Goal: Task Accomplishment & Management: Use online tool/utility

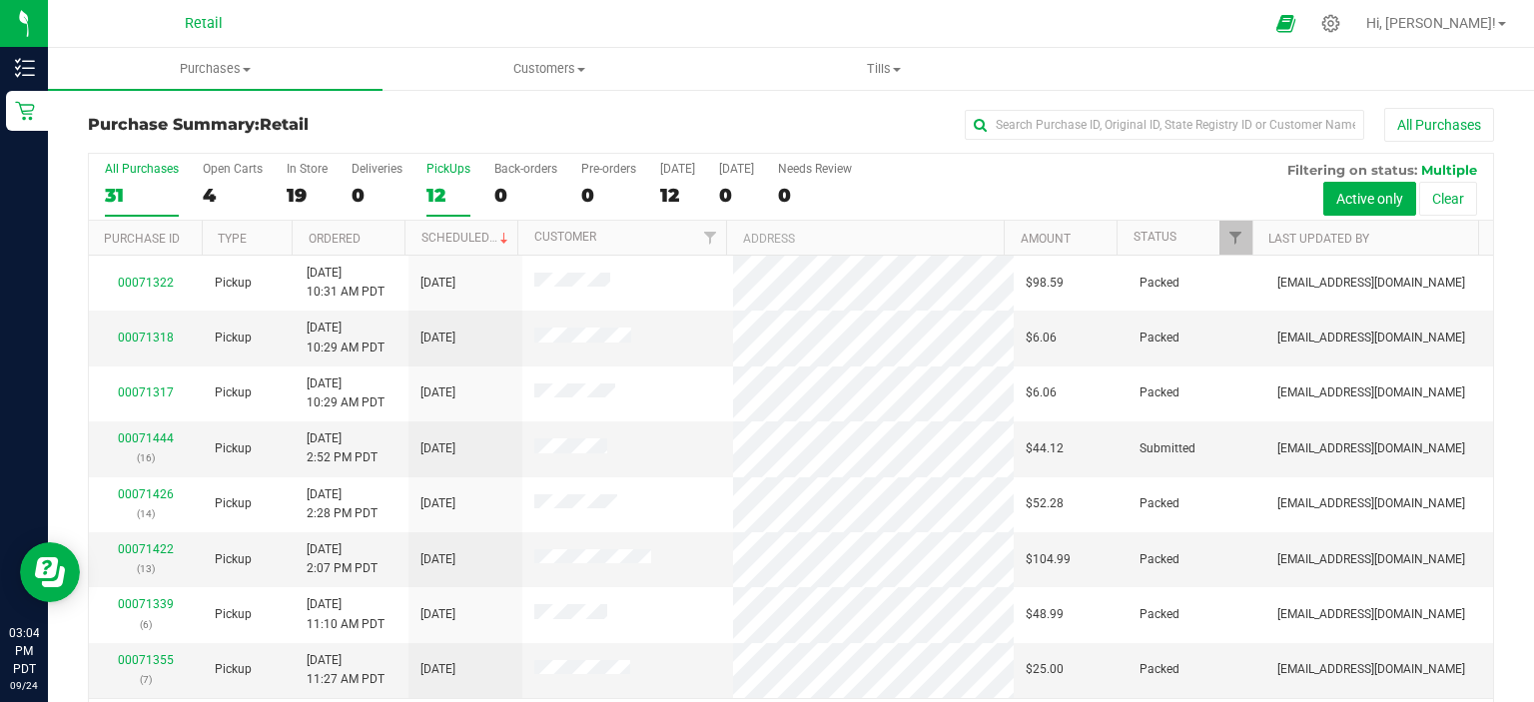
click at [445, 168] on div "PickUps" at bounding box center [449, 169] width 44 height 14
click at [0, 0] on input "PickUps 12" at bounding box center [0, 0] width 0 height 0
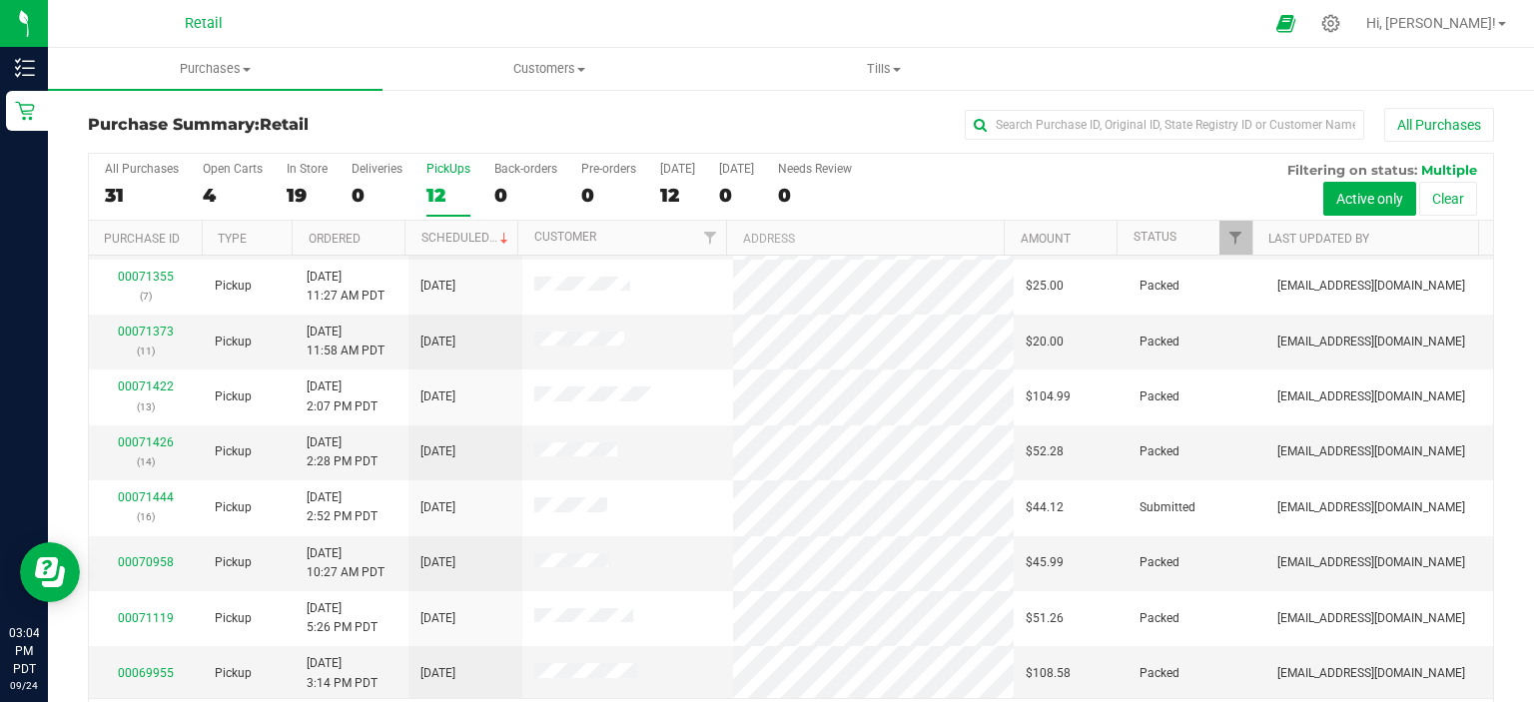
scroll to position [62, 0]
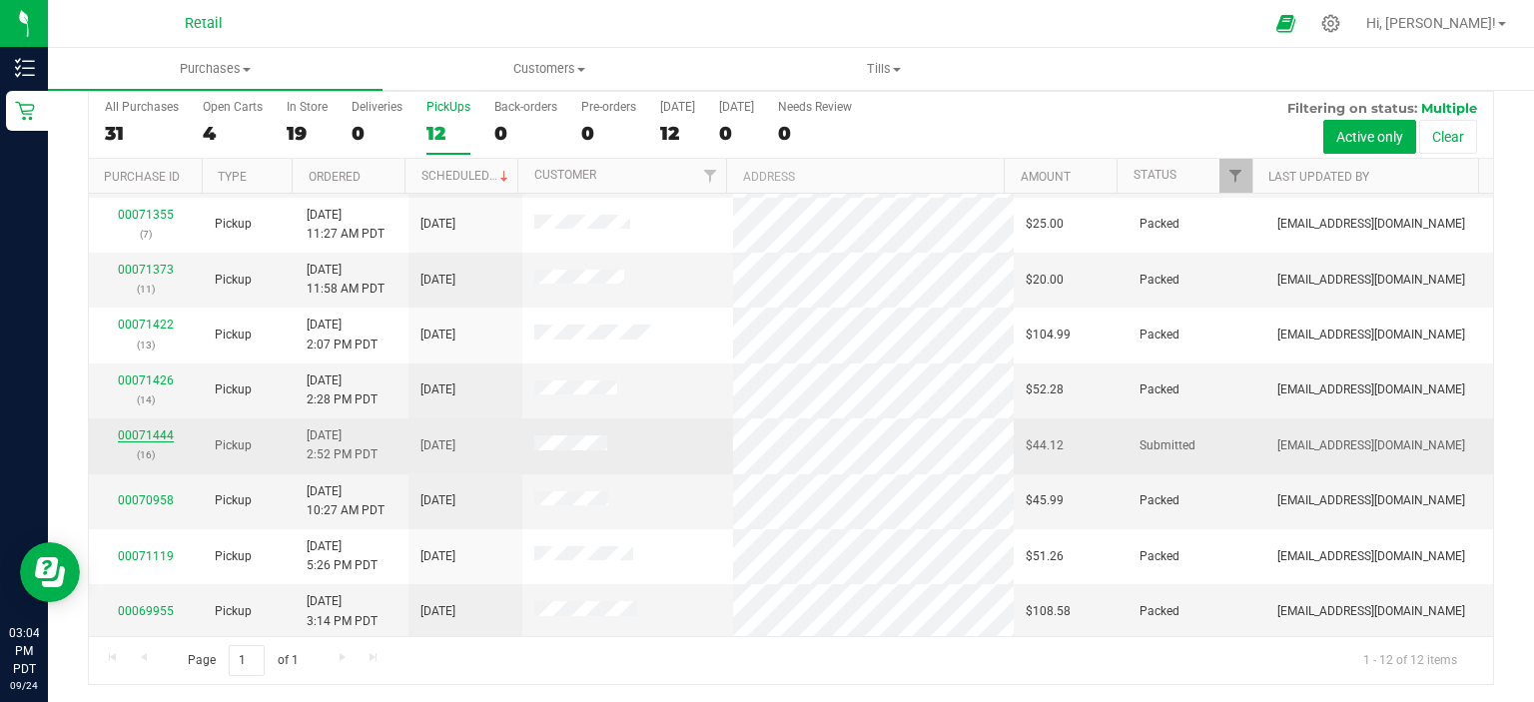
click at [148, 439] on link "00071444" at bounding box center [146, 436] width 56 height 14
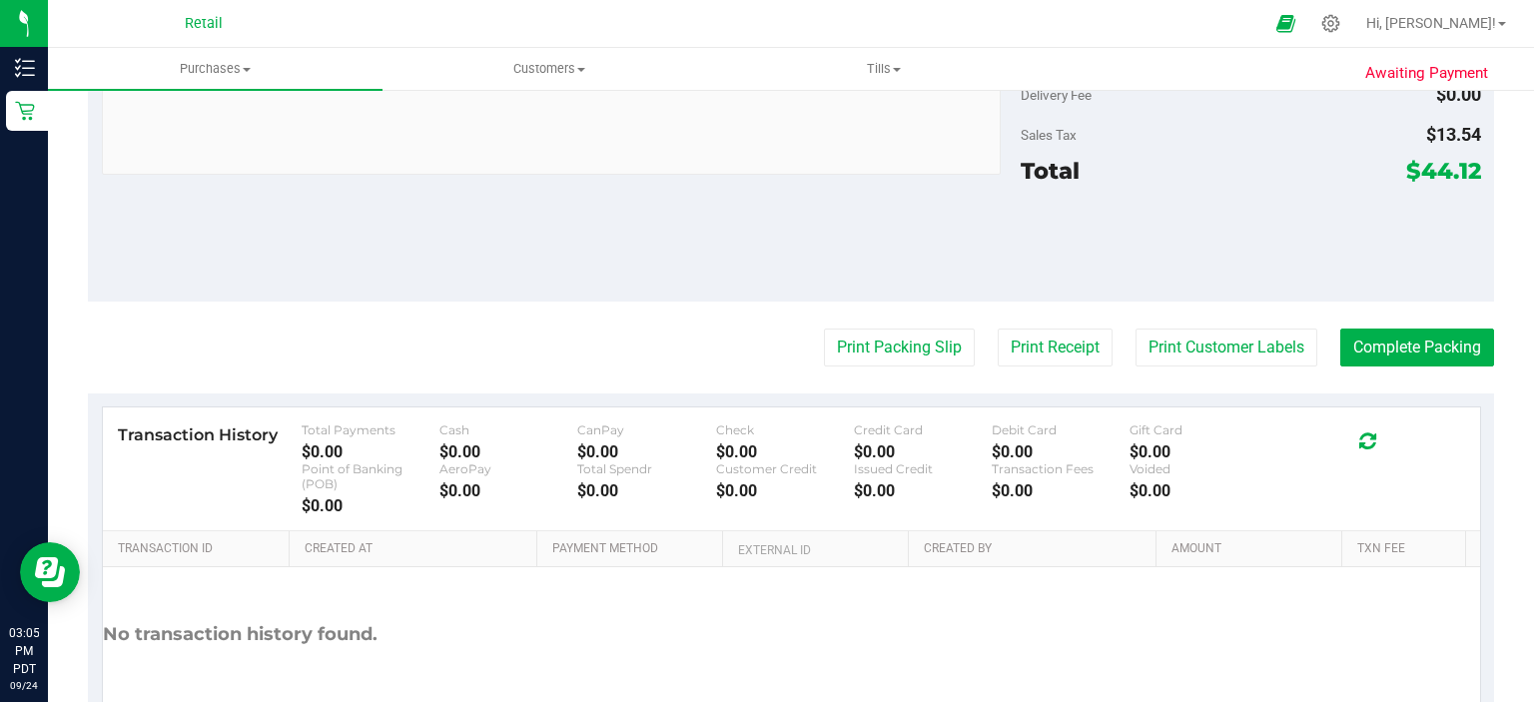
scroll to position [791, 0]
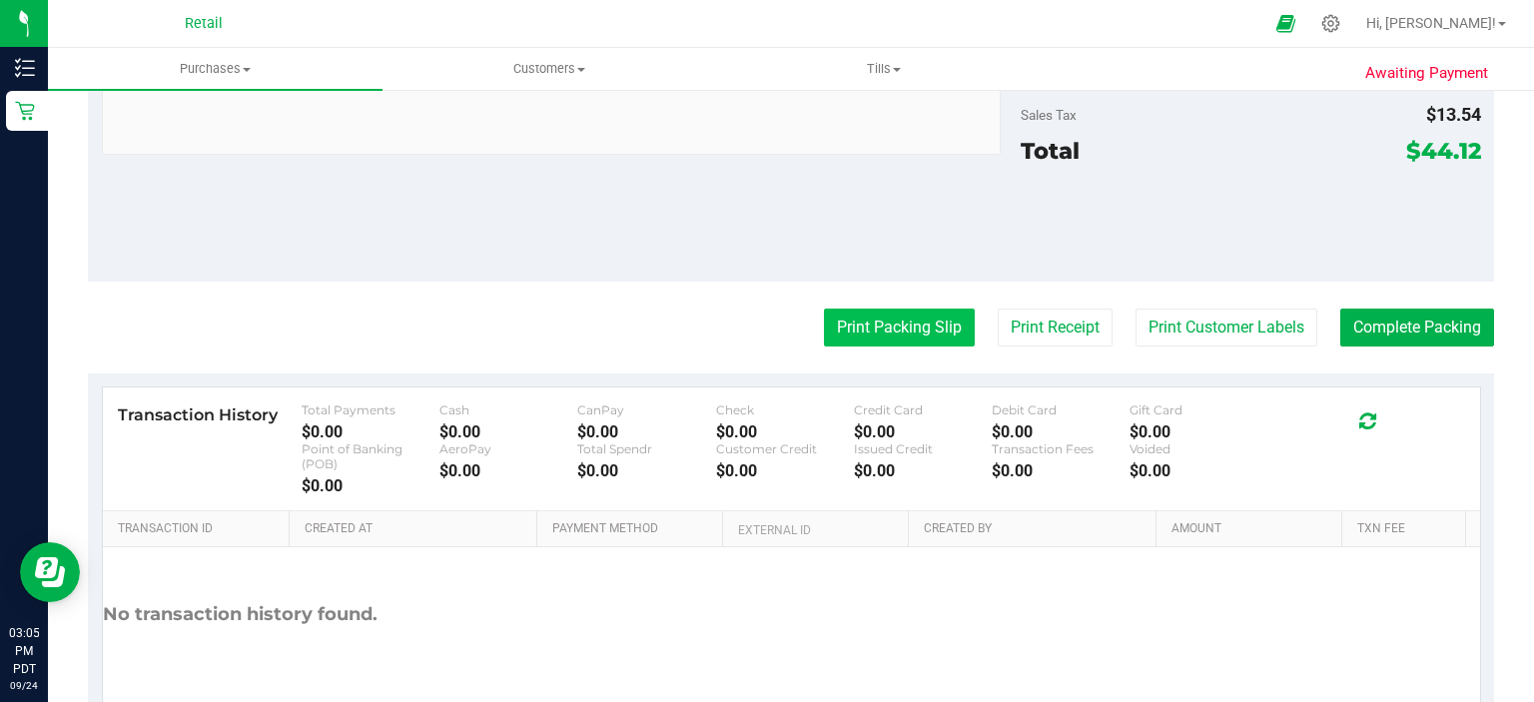
click at [867, 322] on button "Print Packing Slip" at bounding box center [899, 328] width 151 height 38
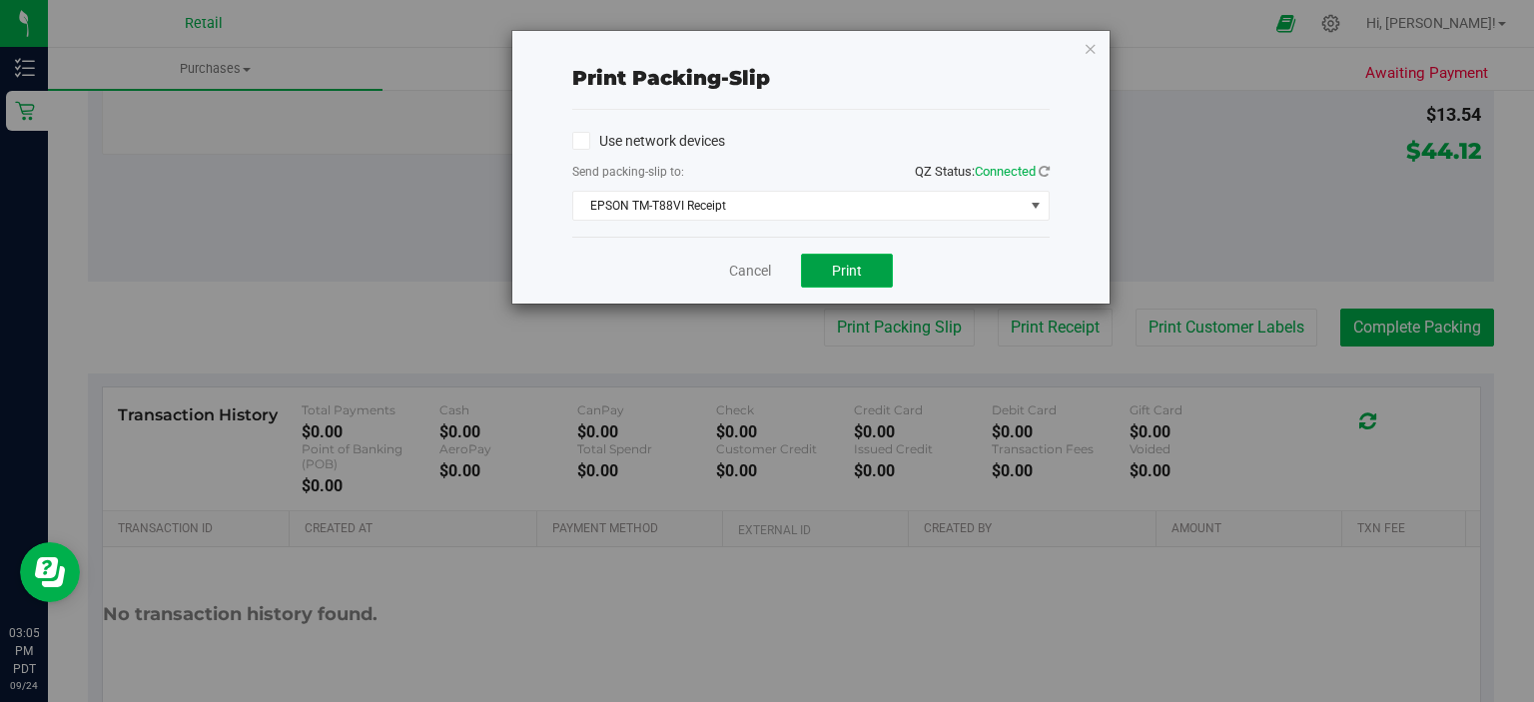
click at [833, 279] on button "Print" at bounding box center [847, 271] width 92 height 34
click at [745, 268] on link "Cancel" at bounding box center [750, 271] width 42 height 21
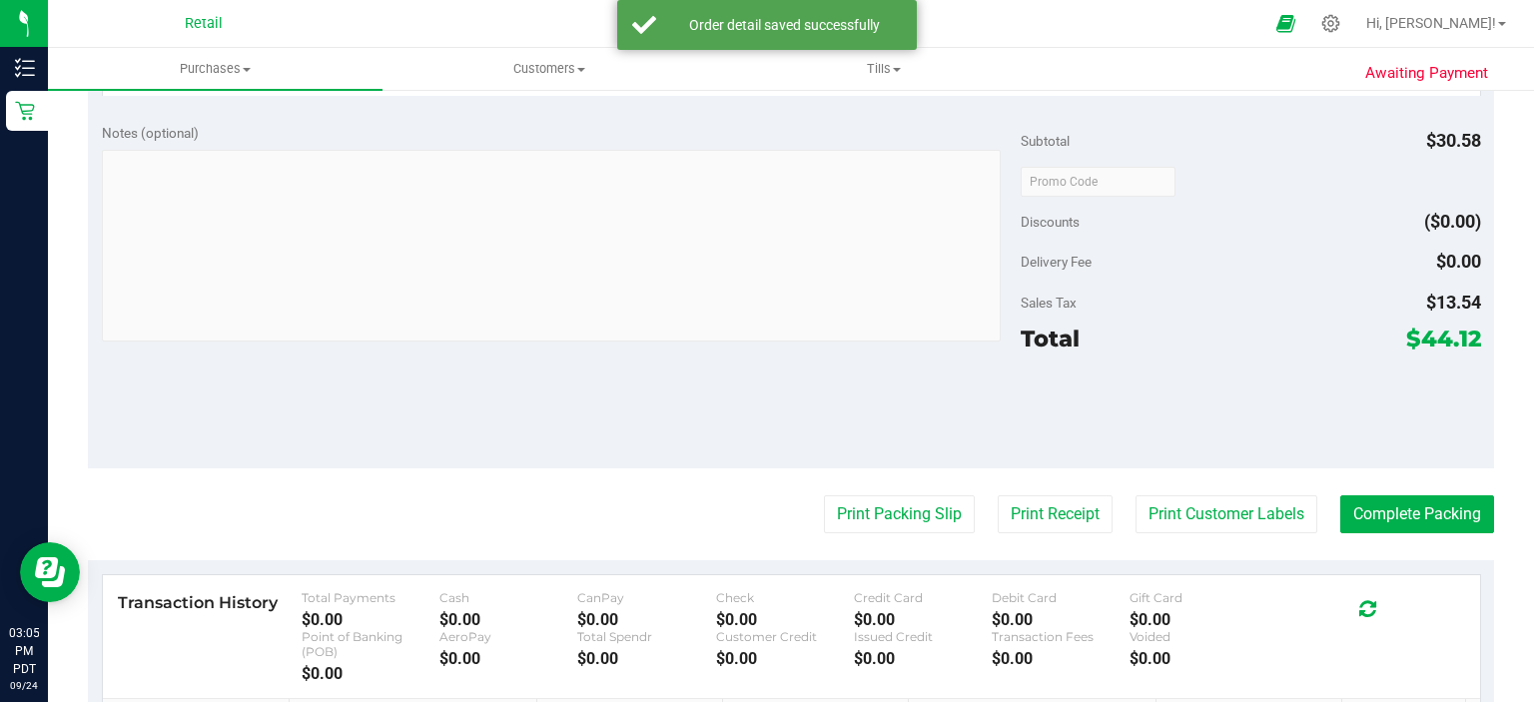
scroll to position [654, 0]
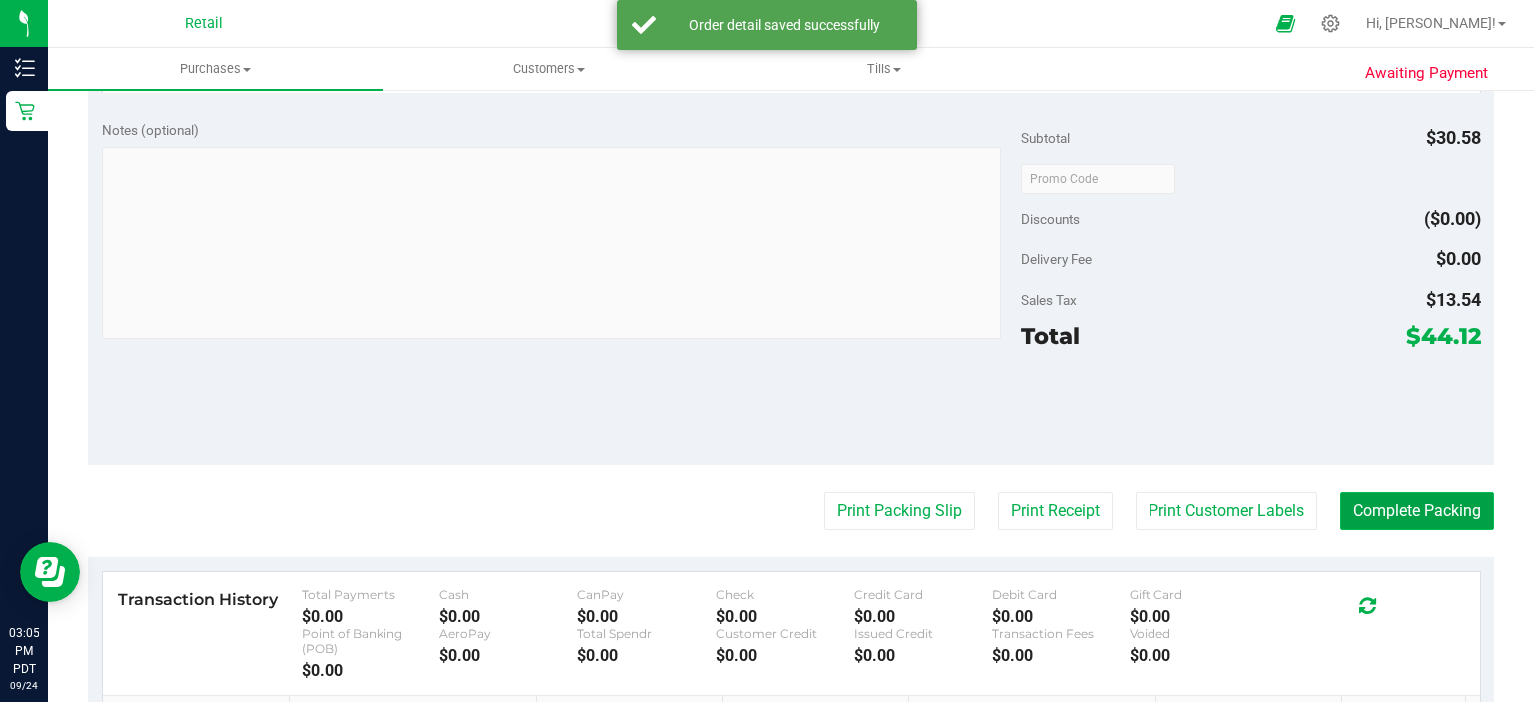
click at [1431, 495] on button "Complete Packing" at bounding box center [1418, 511] width 154 height 38
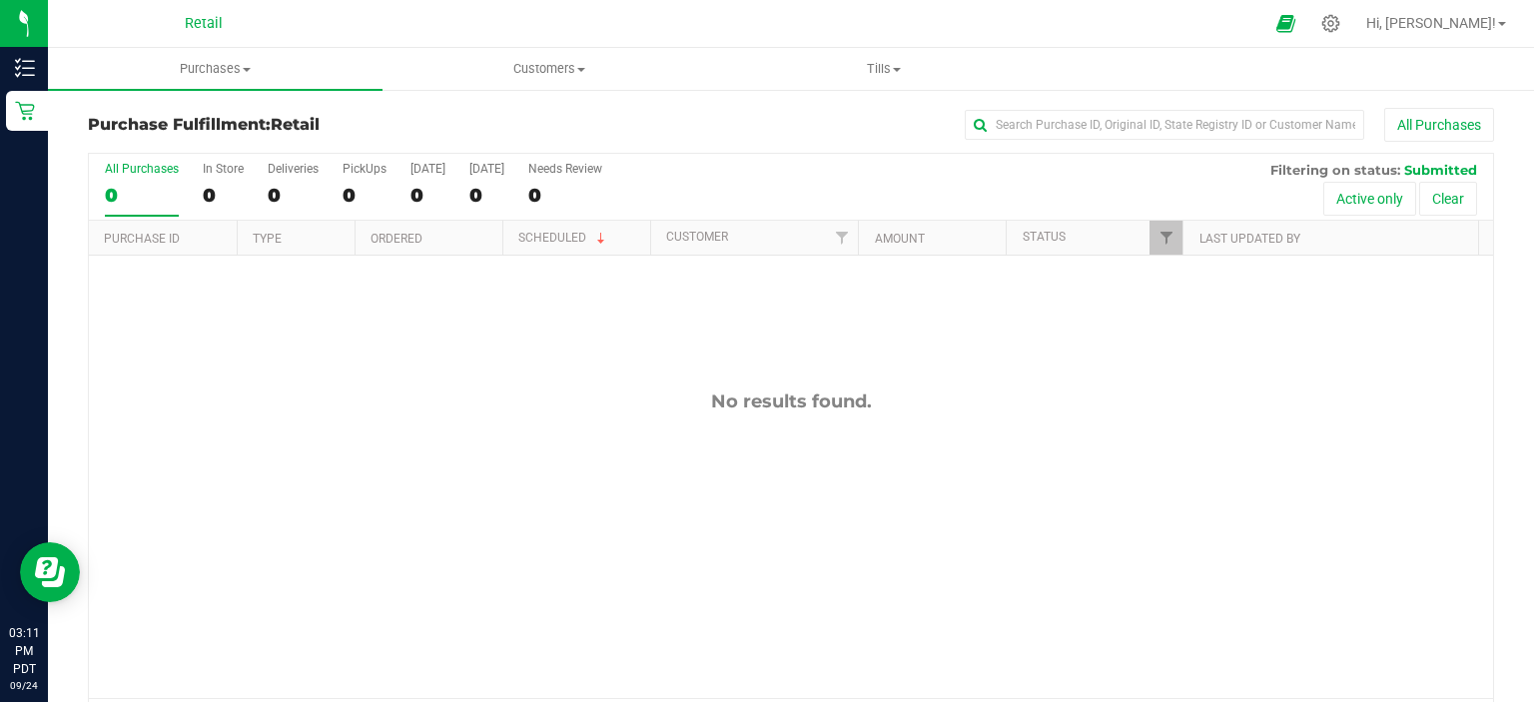
click at [523, 45] on nav "Retail Hi, [PERSON_NAME]!" at bounding box center [791, 24] width 1486 height 48
click at [518, 87] on uib-tab-heading "Customers All customers Add a new customer" at bounding box center [550, 69] width 333 height 40
click at [527, 76] on span "Customers" at bounding box center [550, 69] width 335 height 18
click at [533, 60] on span "Customers" at bounding box center [550, 69] width 335 height 18
click at [482, 107] on ul "All customers Add a new customer" at bounding box center [550, 133] width 335 height 84
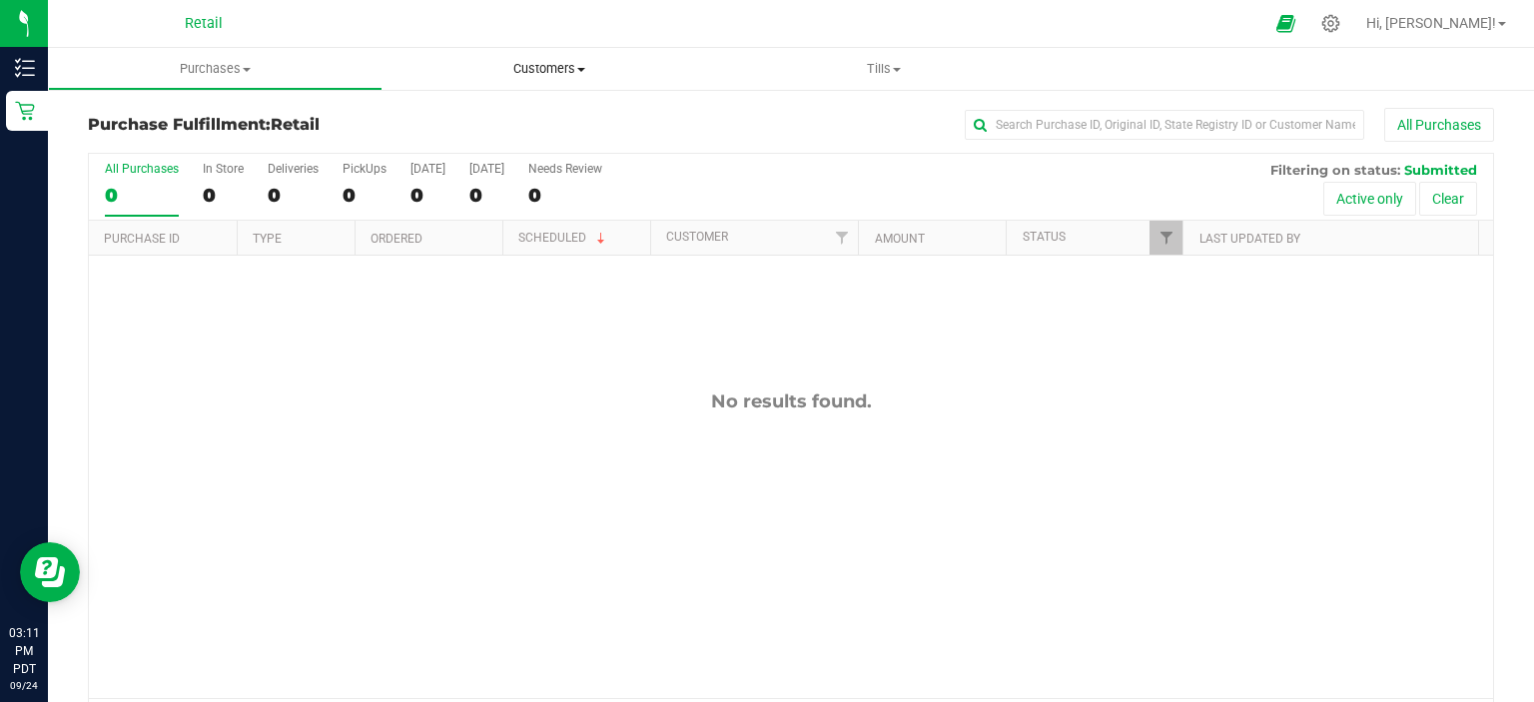
click at [478, 119] on span "All customers" at bounding box center [455, 120] width 144 height 17
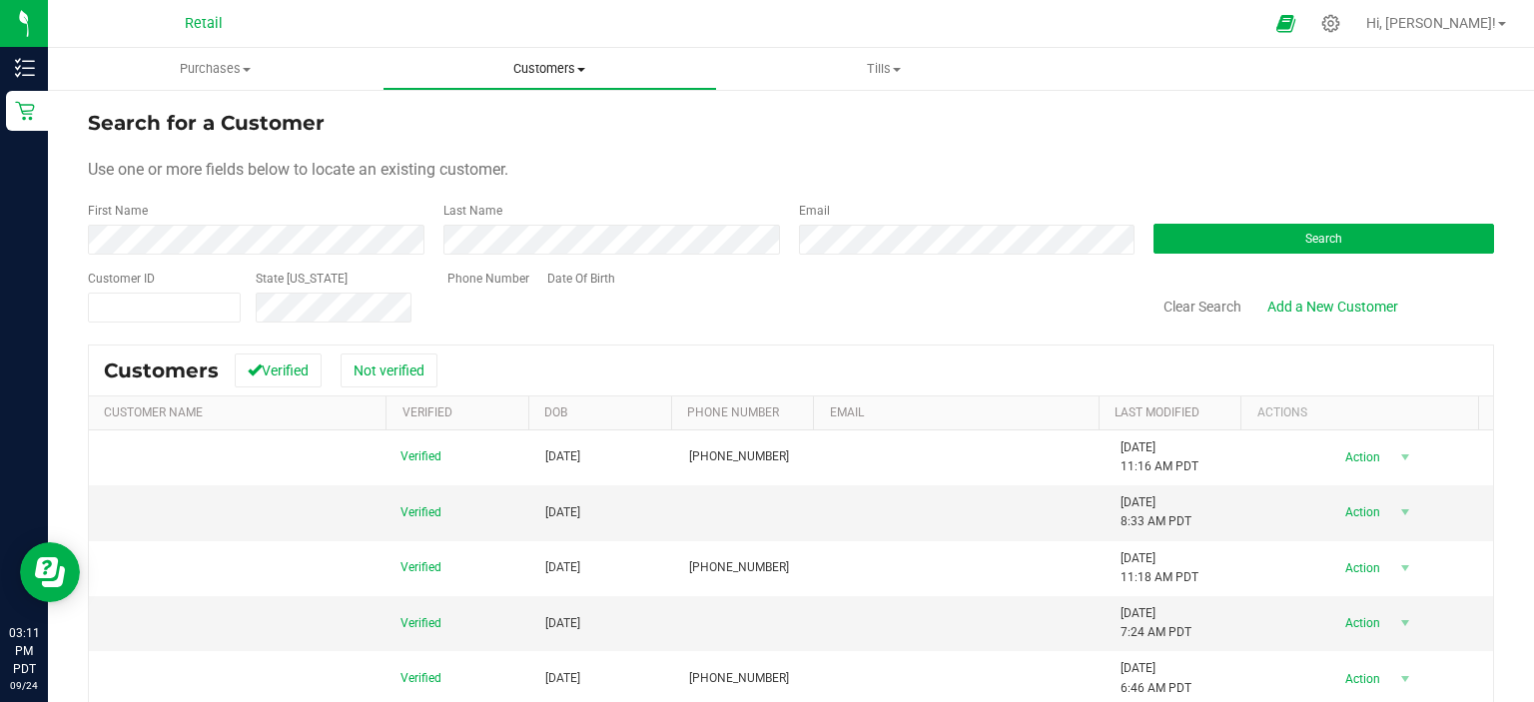
click at [511, 76] on span "Customers" at bounding box center [550, 69] width 333 height 18
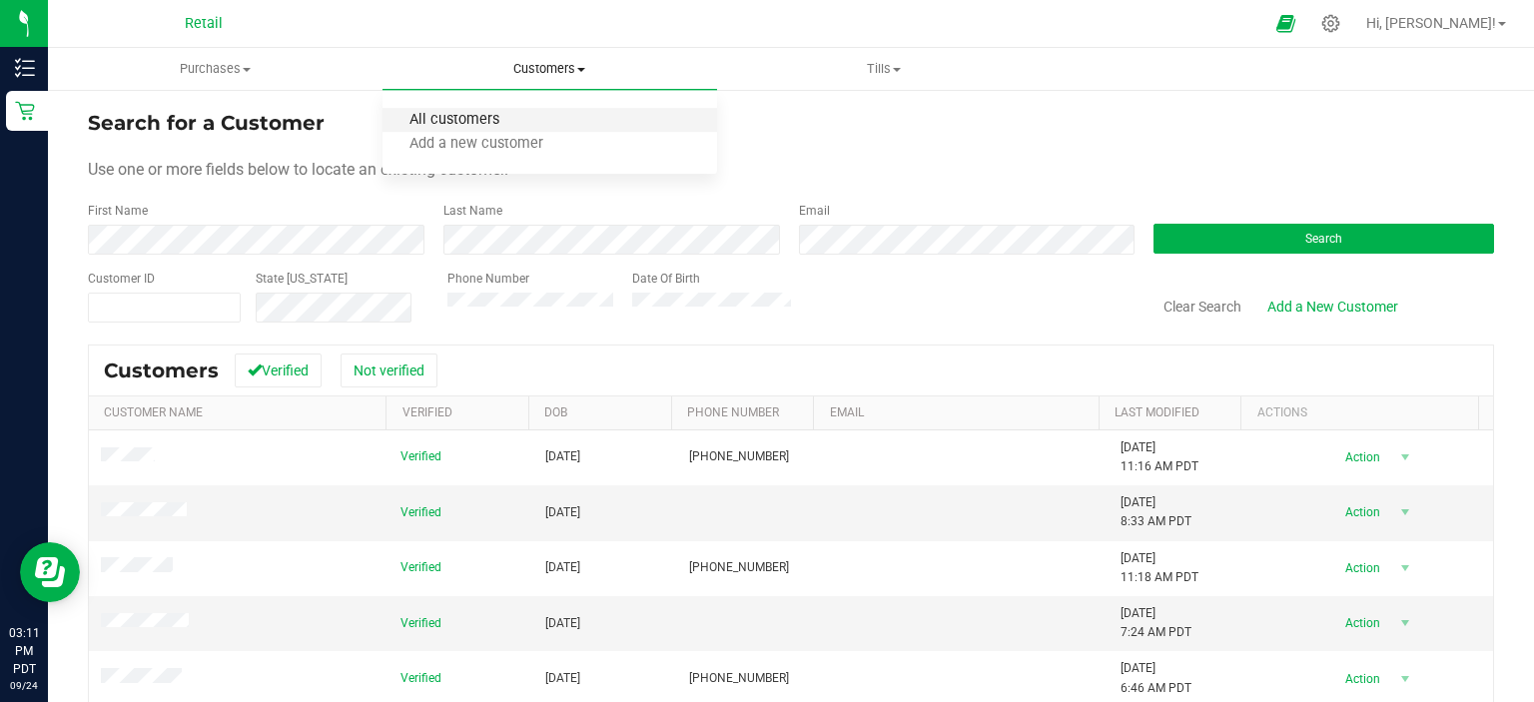
click at [490, 119] on span "All customers" at bounding box center [455, 120] width 144 height 17
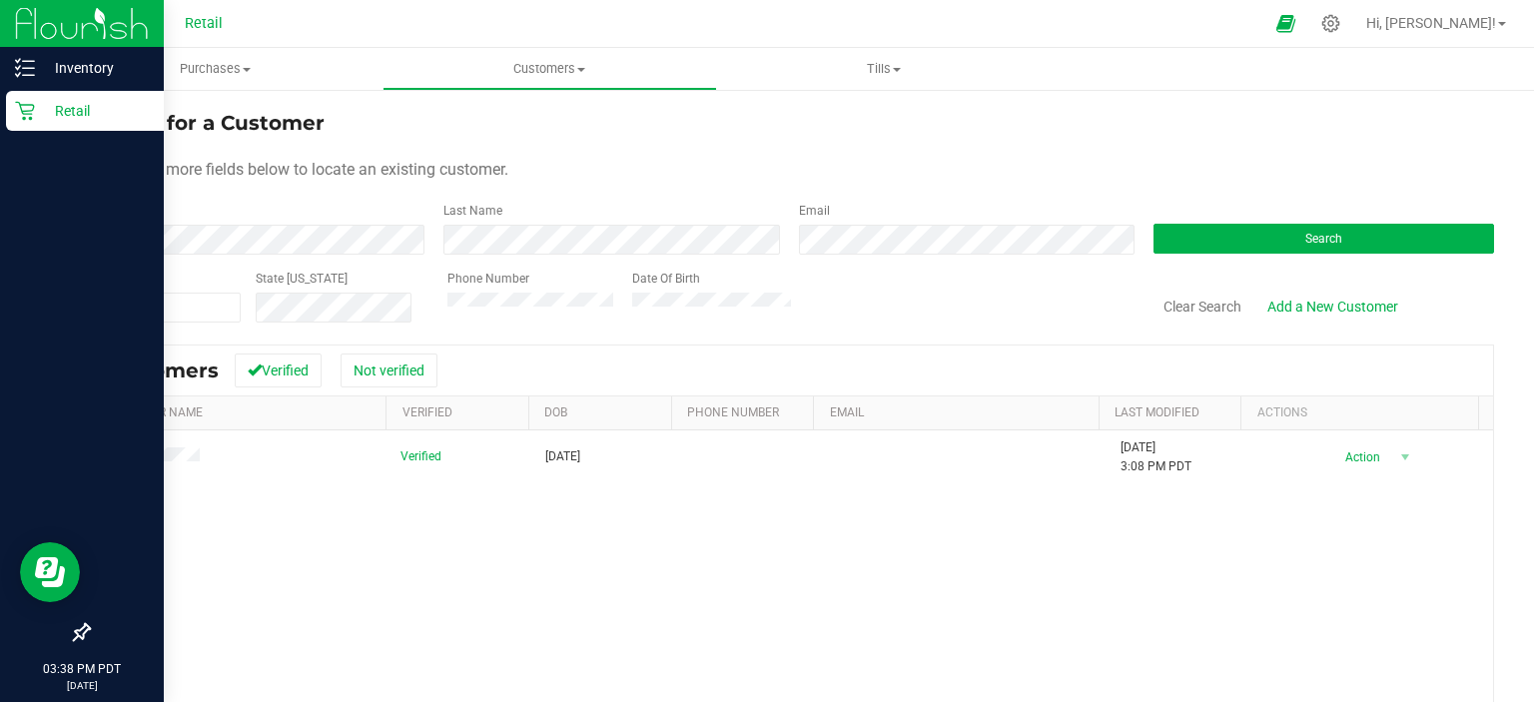
click at [6, 109] on div "Retail" at bounding box center [85, 111] width 158 height 40
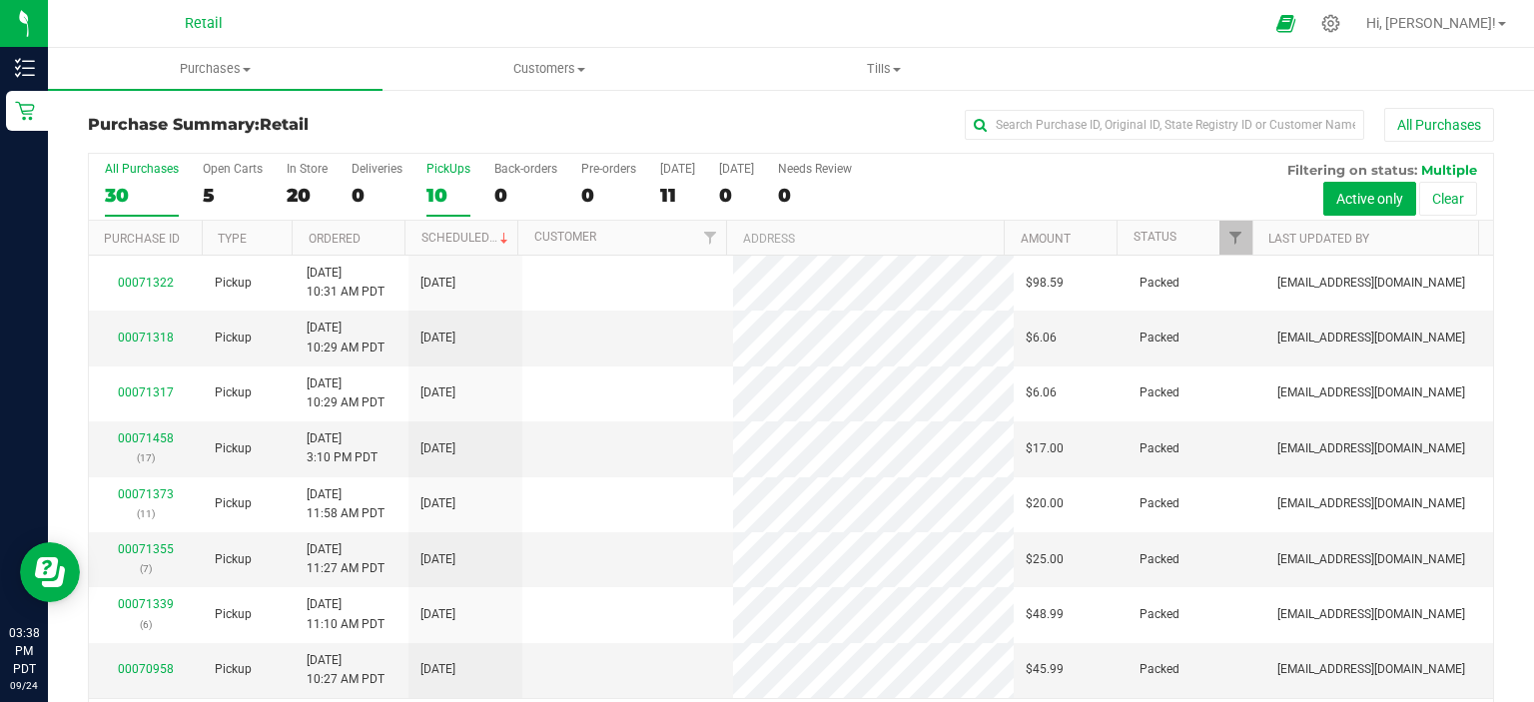
click at [434, 195] on div "10" at bounding box center [449, 195] width 44 height 23
click at [0, 0] on input "PickUps 10" at bounding box center [0, 0] width 0 height 0
click at [444, 197] on div "10" at bounding box center [449, 195] width 44 height 23
click at [0, 0] on input "PickUps 10" at bounding box center [0, 0] width 0 height 0
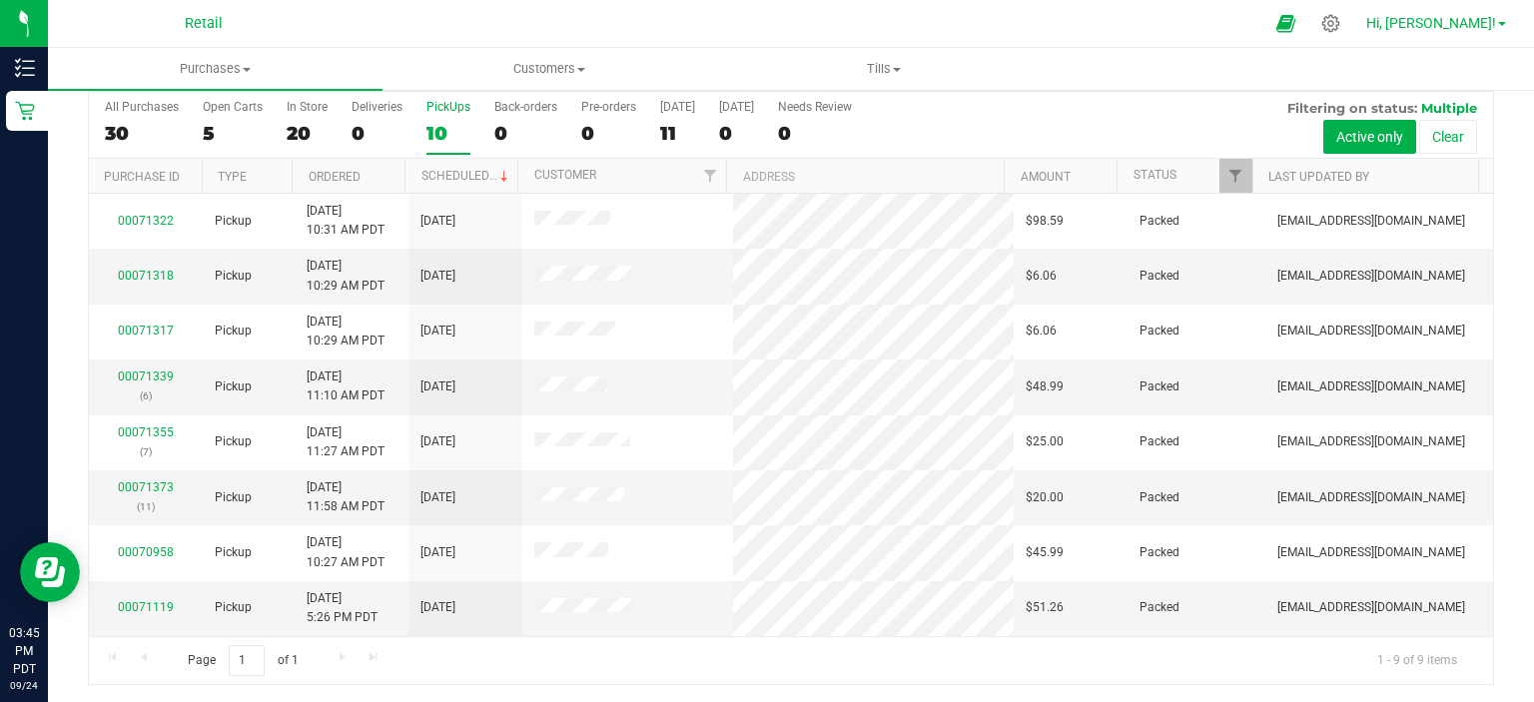
click at [1490, 23] on span "Hi, [PERSON_NAME]!" at bounding box center [1432, 23] width 130 height 16
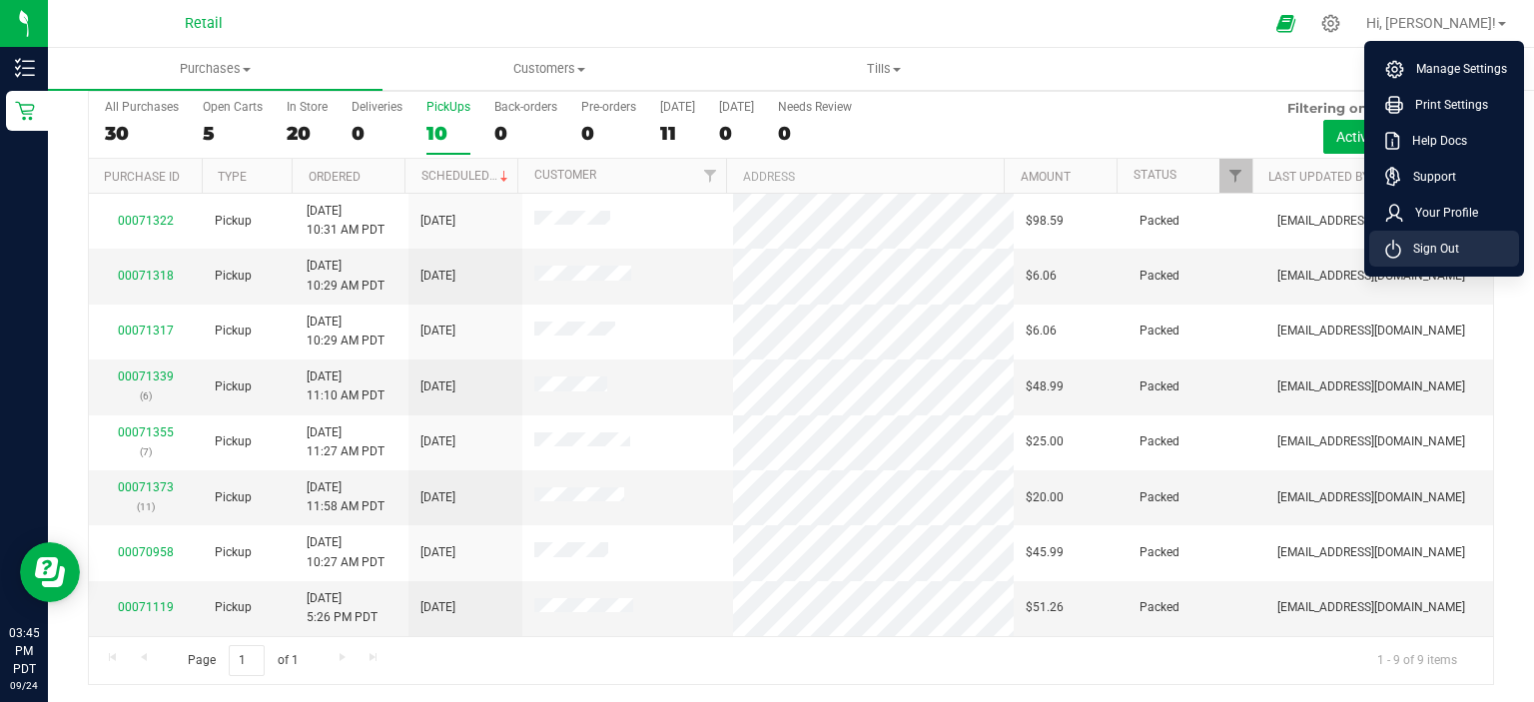
click at [1494, 255] on li "Sign Out" at bounding box center [1445, 249] width 150 height 36
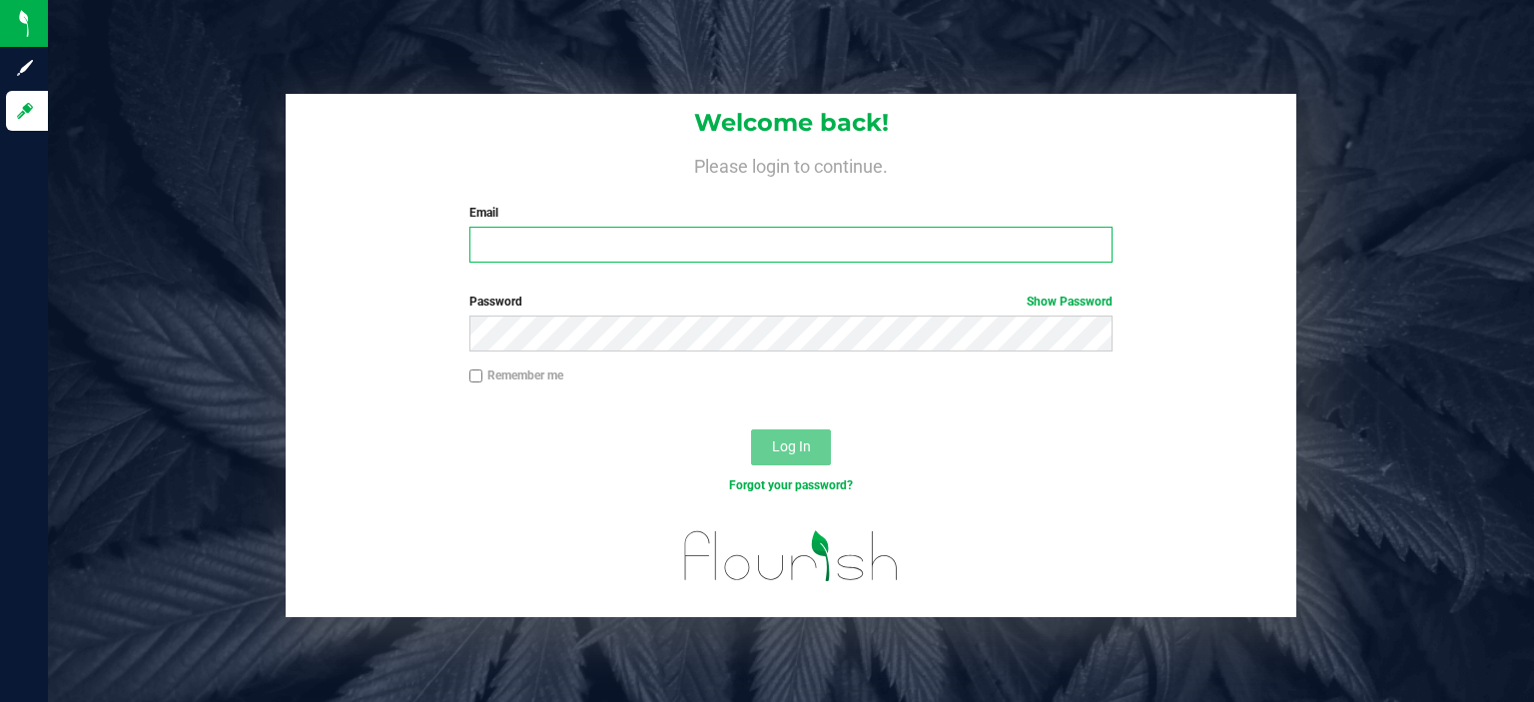
click at [557, 239] on input "Email" at bounding box center [792, 245] width 644 height 36
type input "[EMAIL_ADDRESS][DOMAIN_NAME]"
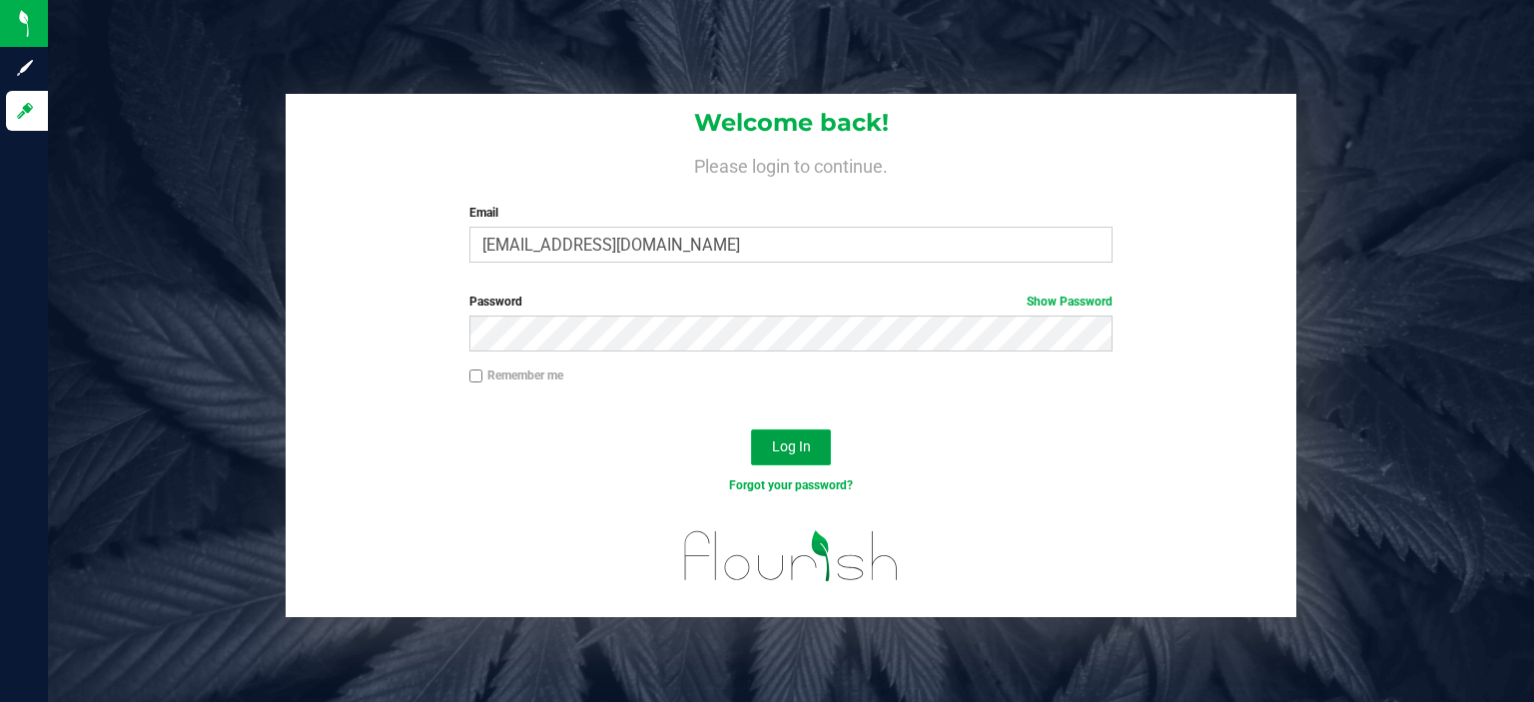
click at [798, 448] on span "Log In" at bounding box center [791, 447] width 39 height 16
